Goal: Task Accomplishment & Management: Complete application form

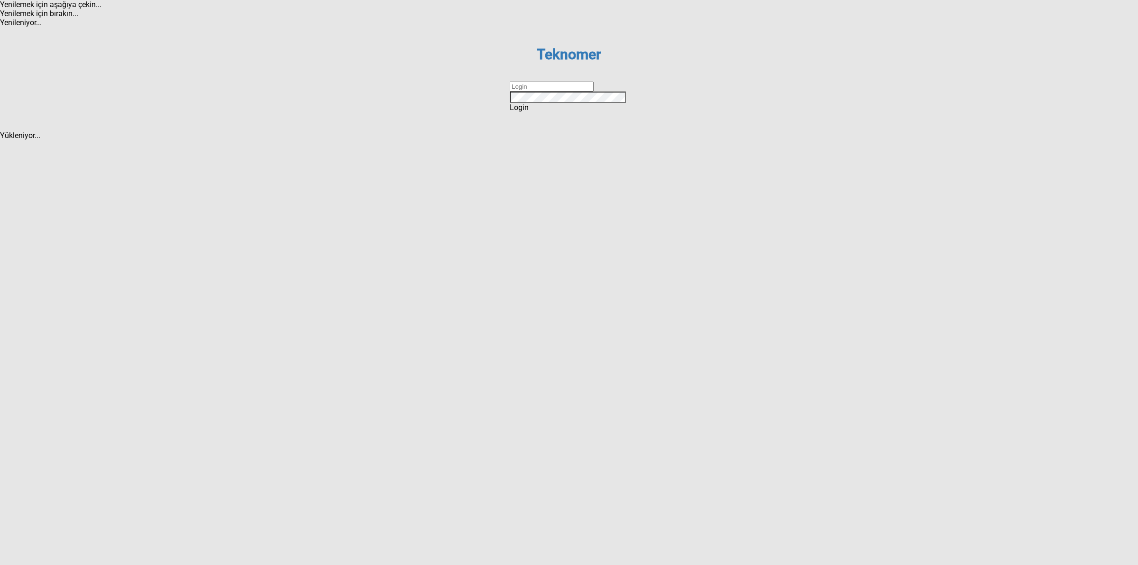
click at [563, 92] on input "text" at bounding box center [552, 87] width 84 height 10
type input "DİZEM"
click at [584, 112] on div "Login" at bounding box center [569, 107] width 119 height 9
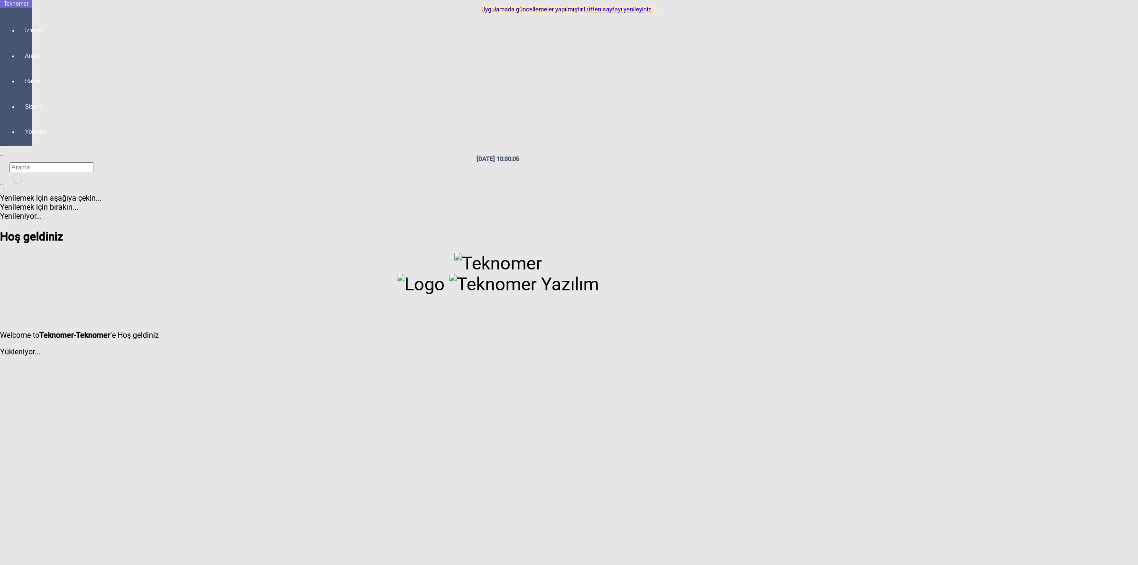
click at [625, 11] on link "Lütfen sayfayı yenileyiniz." at bounding box center [618, 9] width 69 height 7
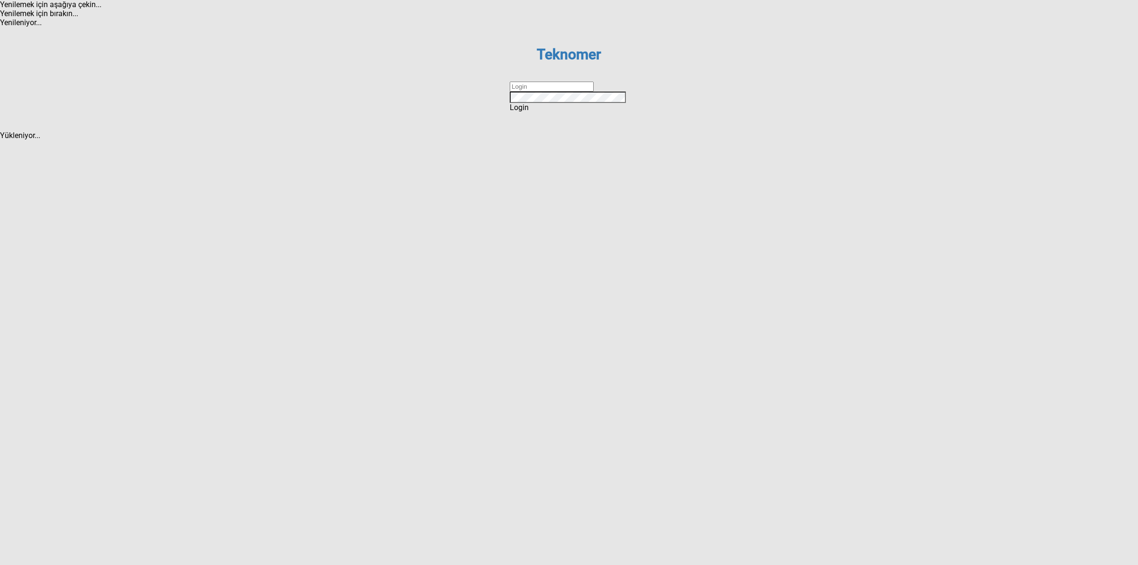
drag, startPoint x: 584, startPoint y: 282, endPoint x: 586, endPoint y: 290, distance: 8.4
click at [584, 92] on input "text" at bounding box center [552, 87] width 84 height 10
type input "DİZEM"
click at [580, 112] on div "Login" at bounding box center [569, 107] width 119 height 9
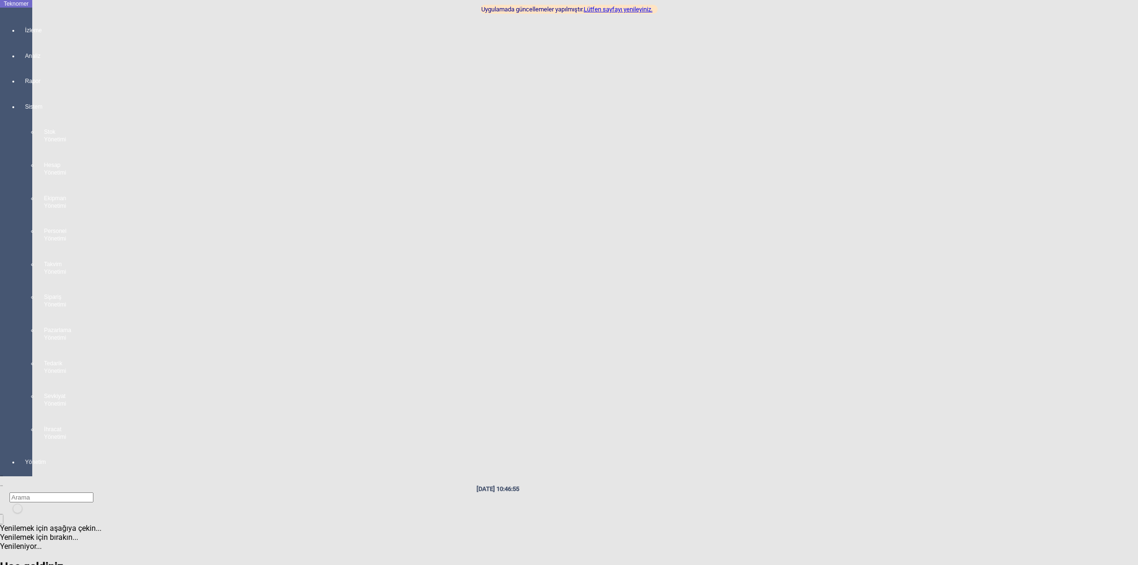
click at [19, 119] on div "Sistem Stok Yönetimi Hesap Yönetimi Ekipman Yönetimi Personel Yönetimi Takvim Y…" at bounding box center [25, 268] width 13 height 356
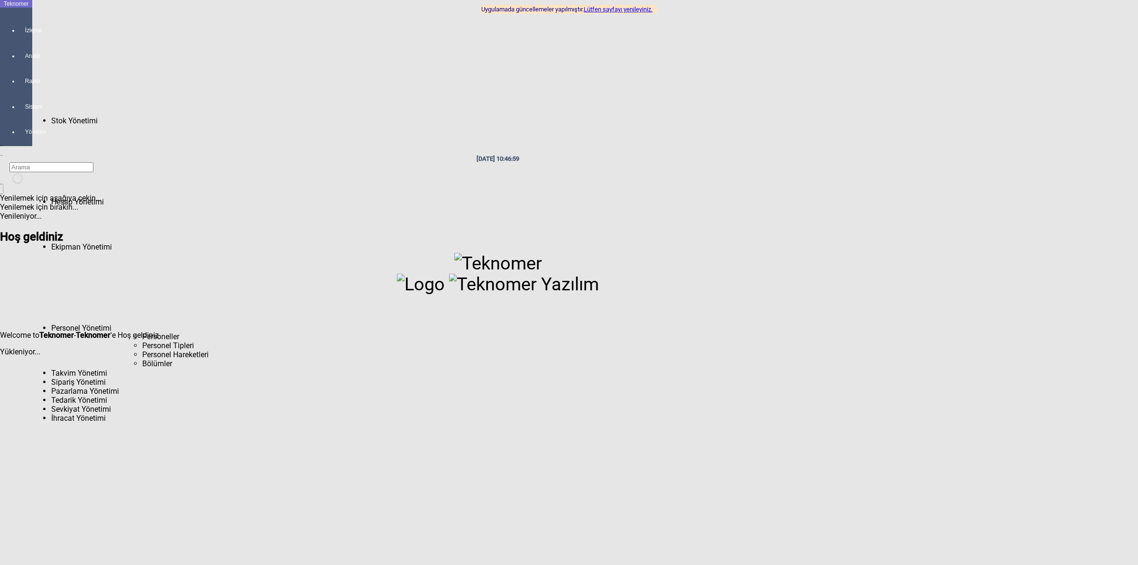
click at [142, 332] on span "Personeller" at bounding box center [160, 336] width 37 height 9
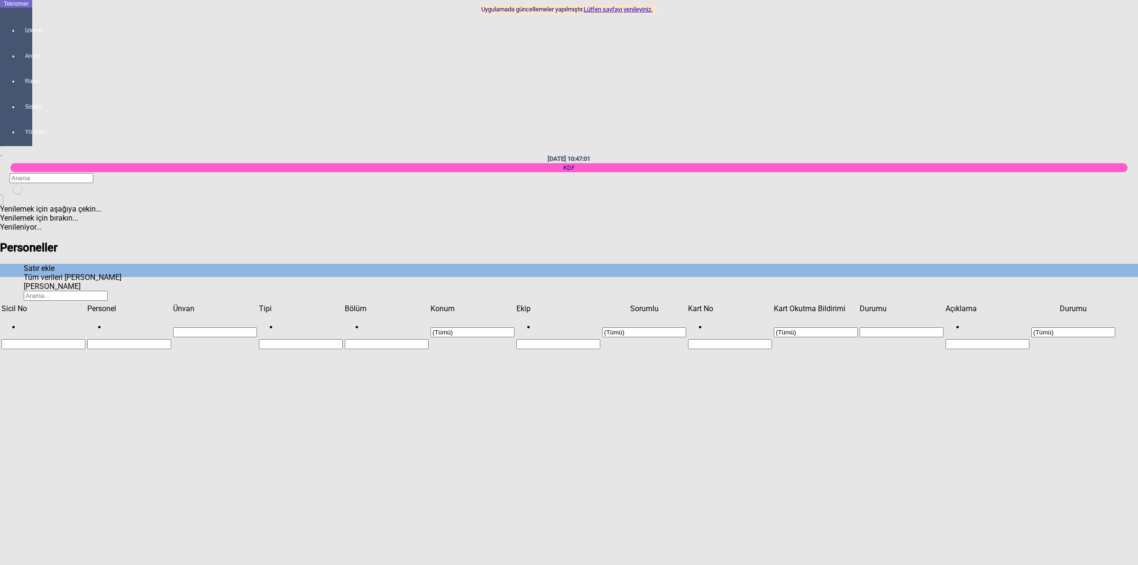
scroll to position [1032, 0]
click at [24, 264] on icon "Satır ekle" at bounding box center [24, 268] width 0 height 9
type input "KDF-155"
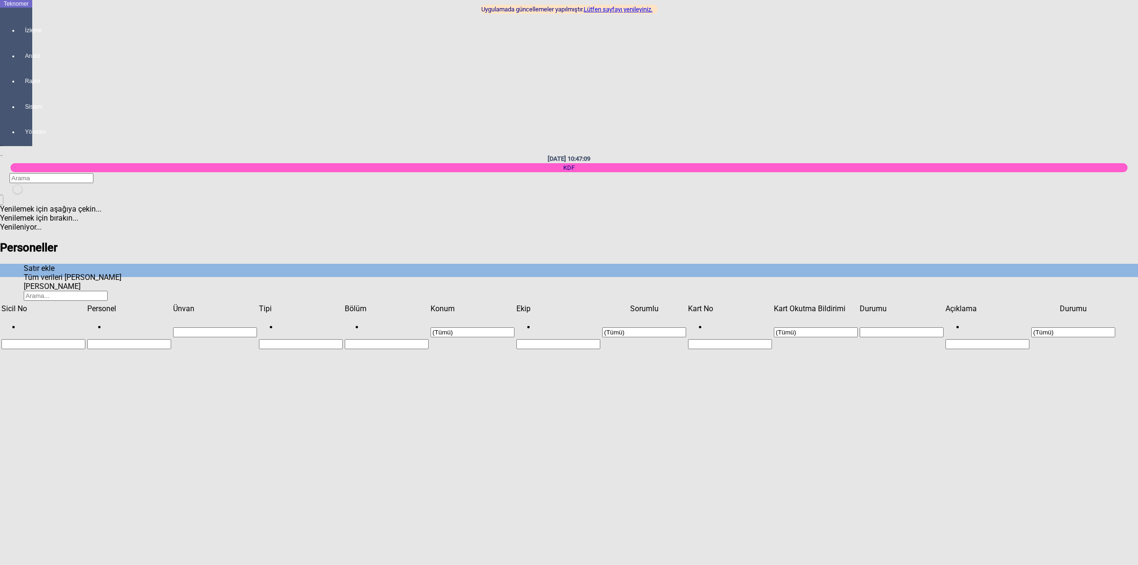
type input "[PERSON_NAME]"
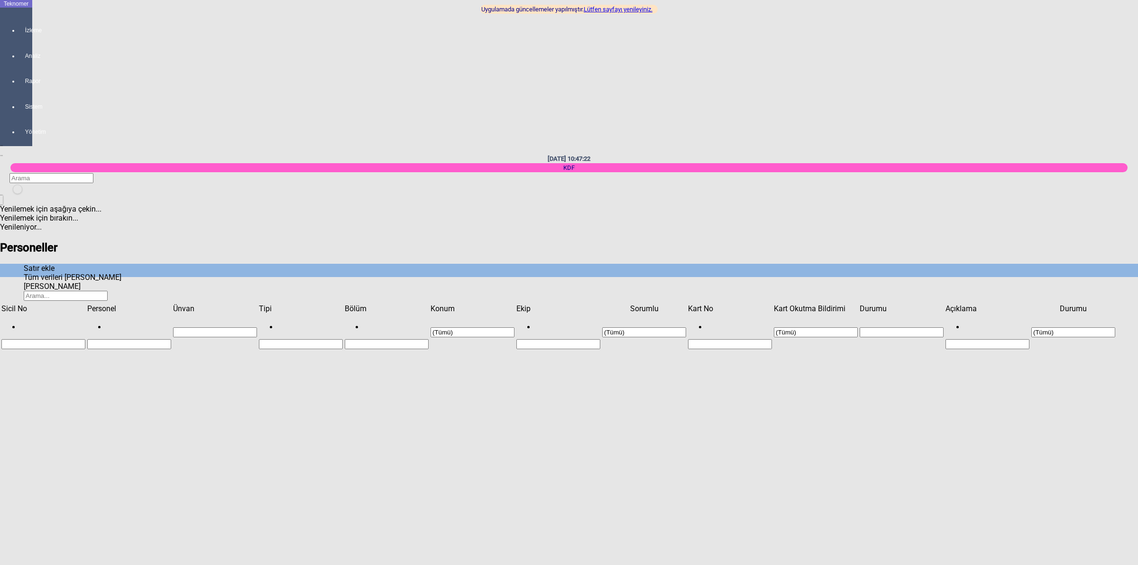
paste input "C3DE7728"
type input "C3DE7728"
type input "KDF-155"
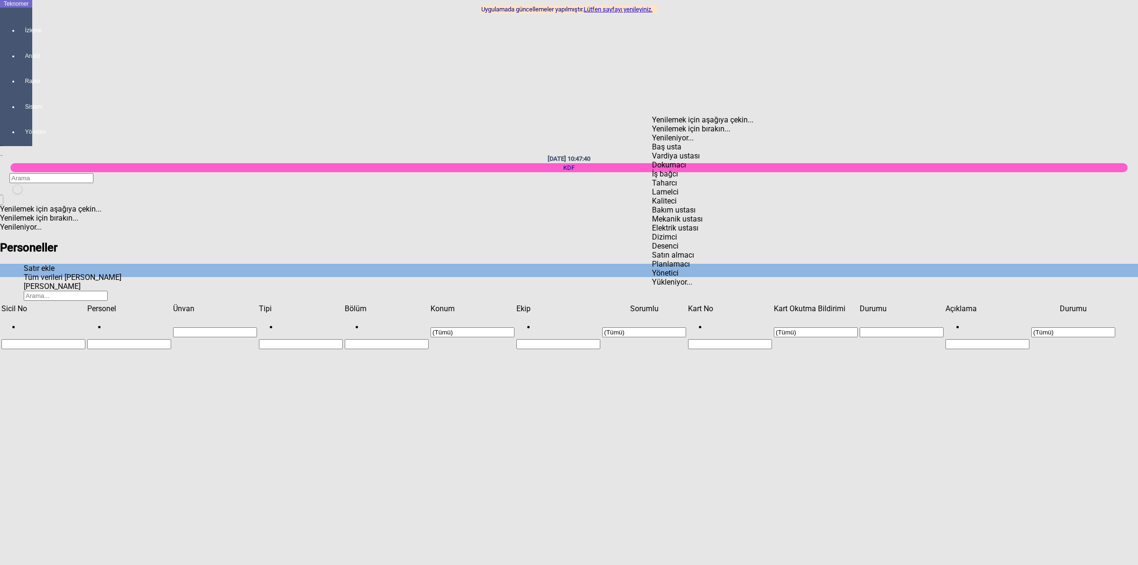
click at [691, 205] on div "Bakım ustası" at bounding box center [892, 209] width 481 height 9
type input "Bakım ustası"
click at [681, 167] on div "Karapınar" at bounding box center [892, 171] width 481 height 9
type input "Karapınar"
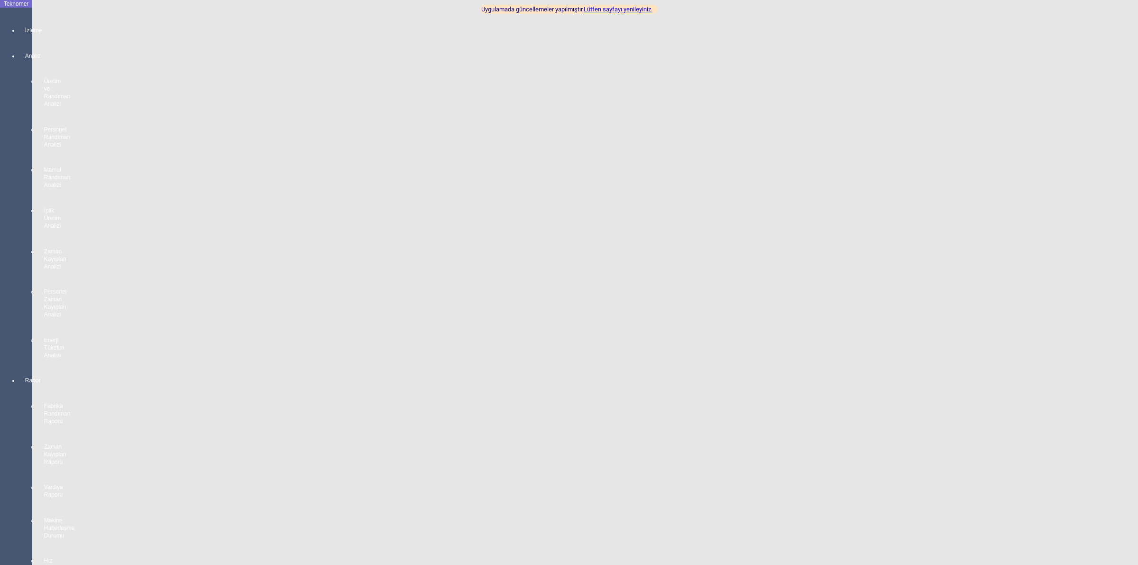
type input "KDF-156"
type input "[PERSON_NAME]"
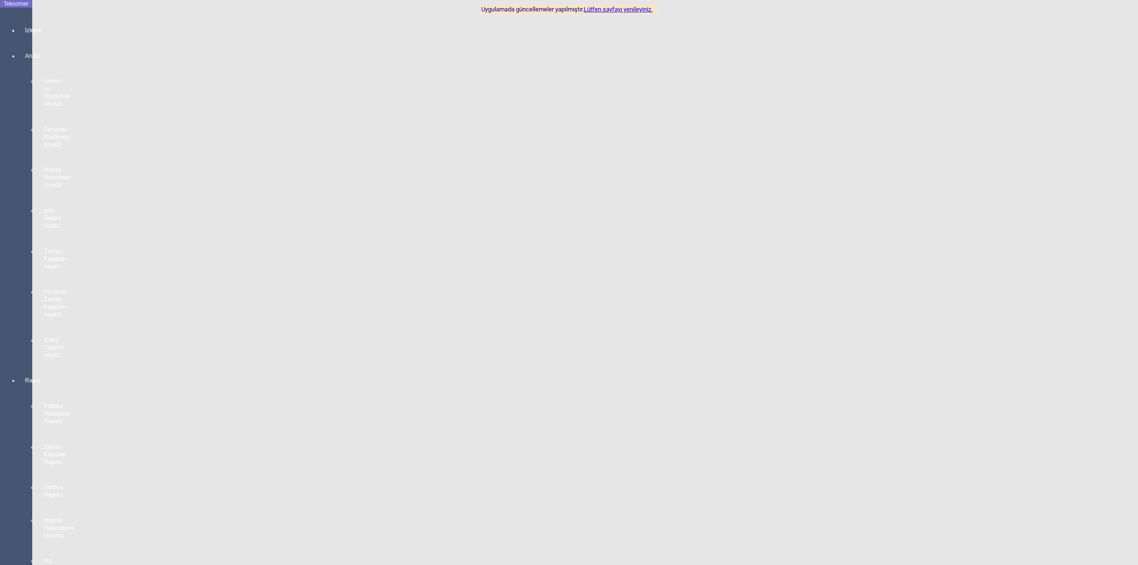
paste input "B3A4121B"
type input "B3A4121B"
type input "KDF-156"
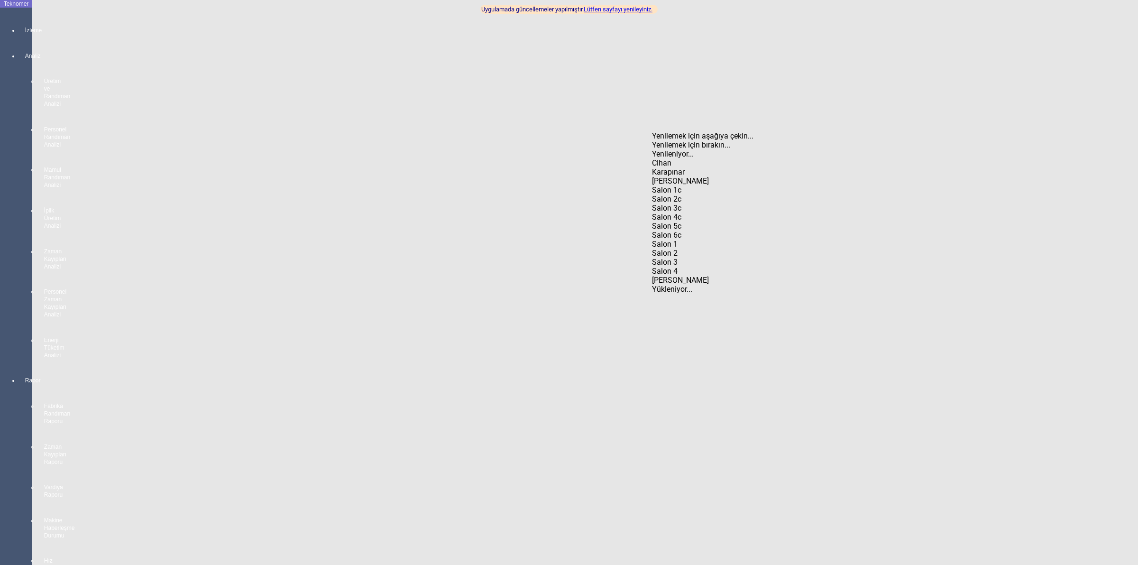
click at [670, 167] on div "Karapınar" at bounding box center [892, 171] width 481 height 9
type input "Karapınar"
click at [669, 152] on div "Vardiya ustası" at bounding box center [892, 156] width 481 height 9
type input "Vardiya ustası"
